Goal: Navigation & Orientation: Find specific page/section

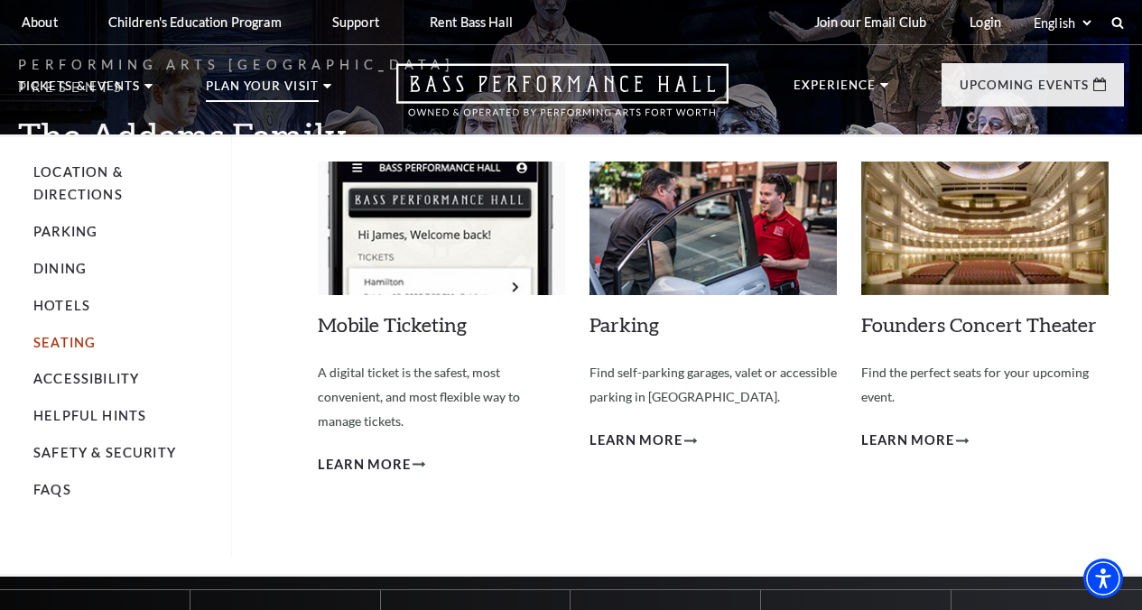
click at [44, 350] on link "Seating" at bounding box center [64, 342] width 62 height 15
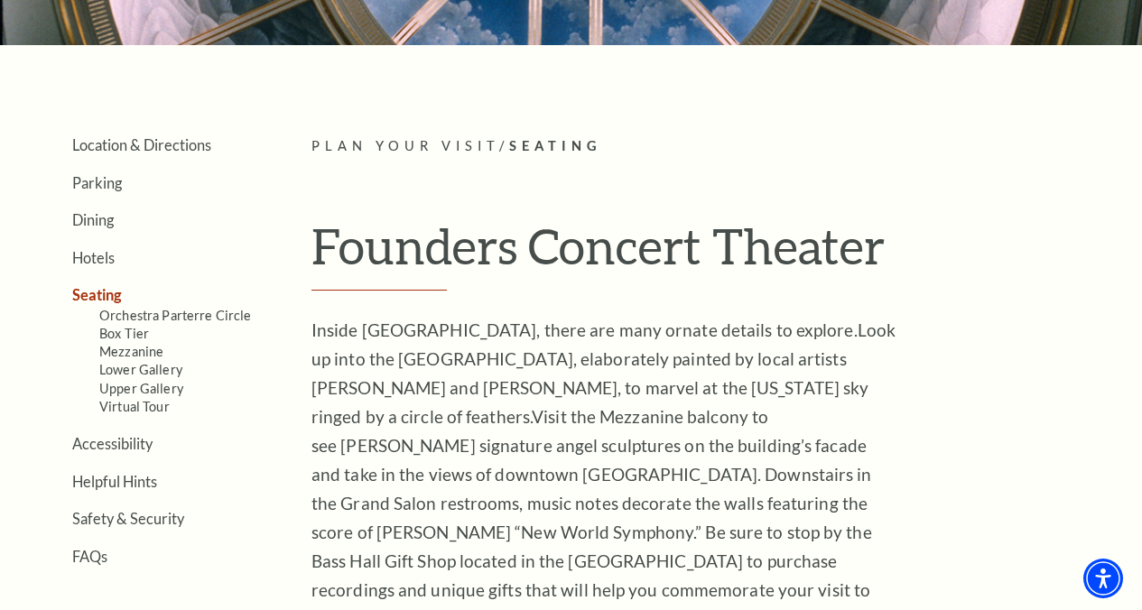
scroll to position [325, 0]
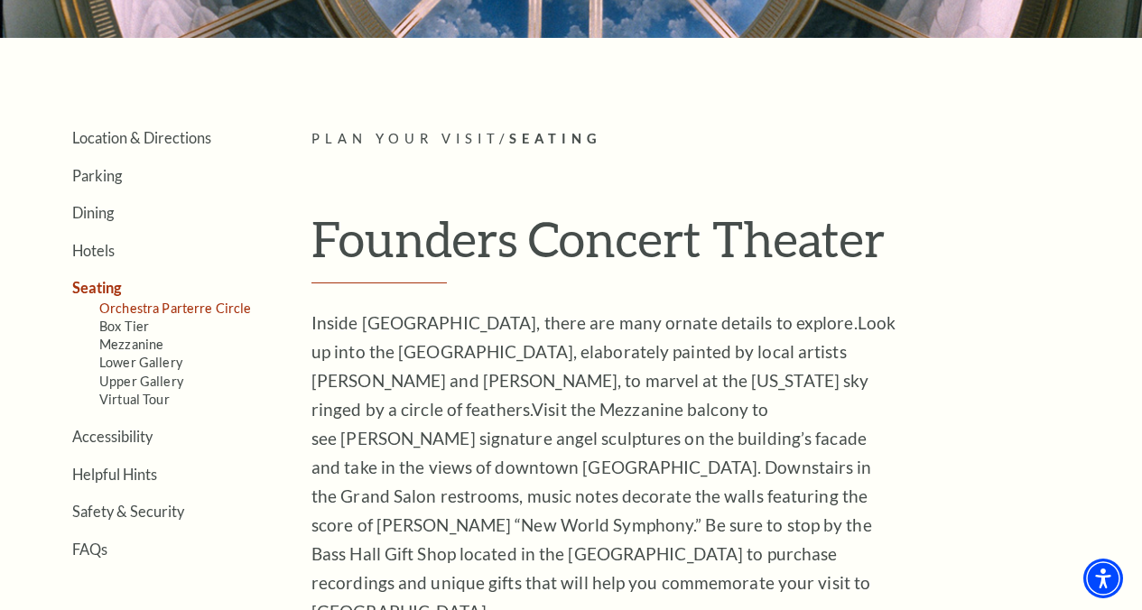
click at [156, 305] on link "Orchestra Parterre Circle" at bounding box center [175, 308] width 153 height 15
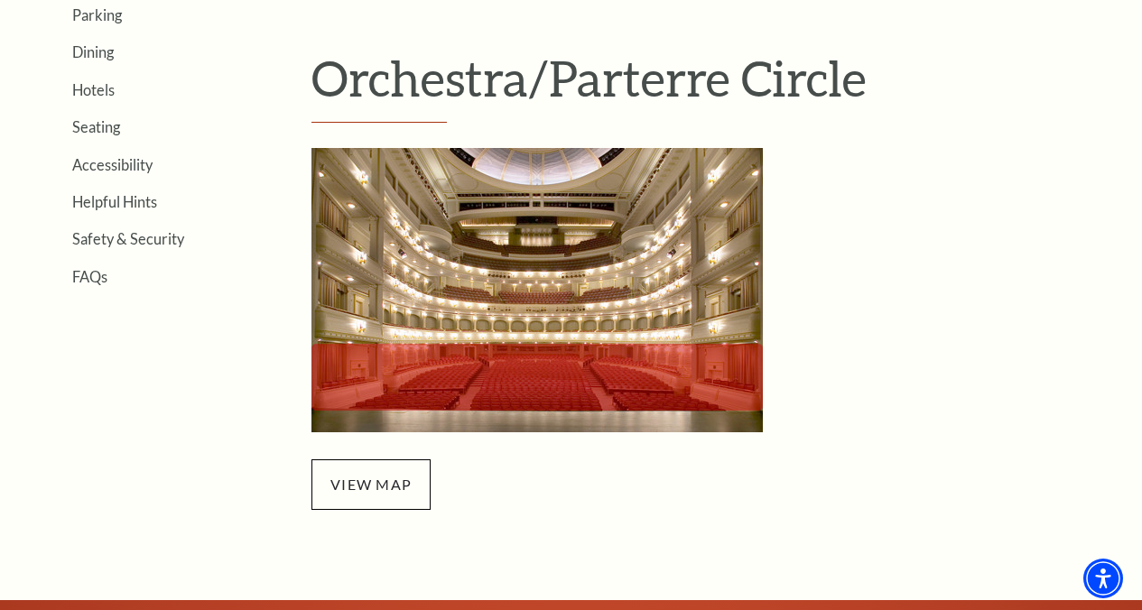
scroll to position [505, 0]
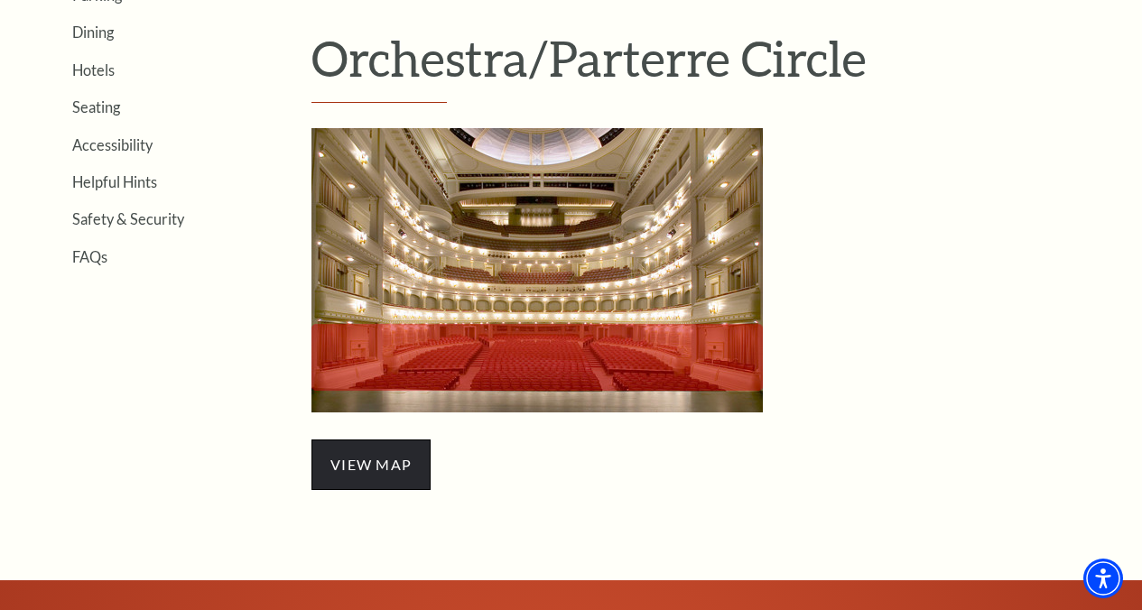
click at [389, 457] on span "view map" at bounding box center [370, 465] width 119 height 51
